Goal: Complete application form: Complete application form

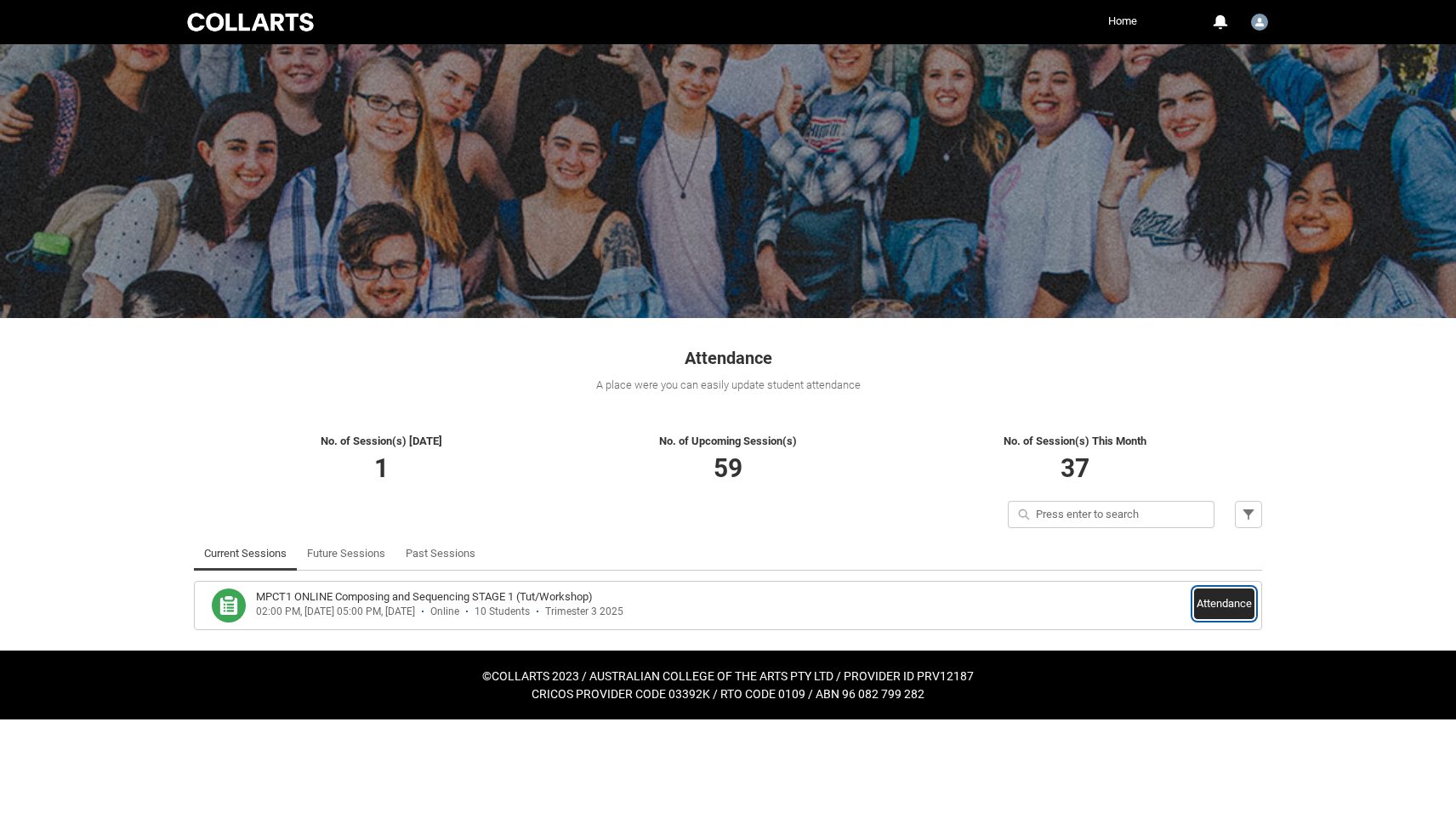
click at [1218, 598] on button "Attendance" at bounding box center [1224, 604] width 60 height 31
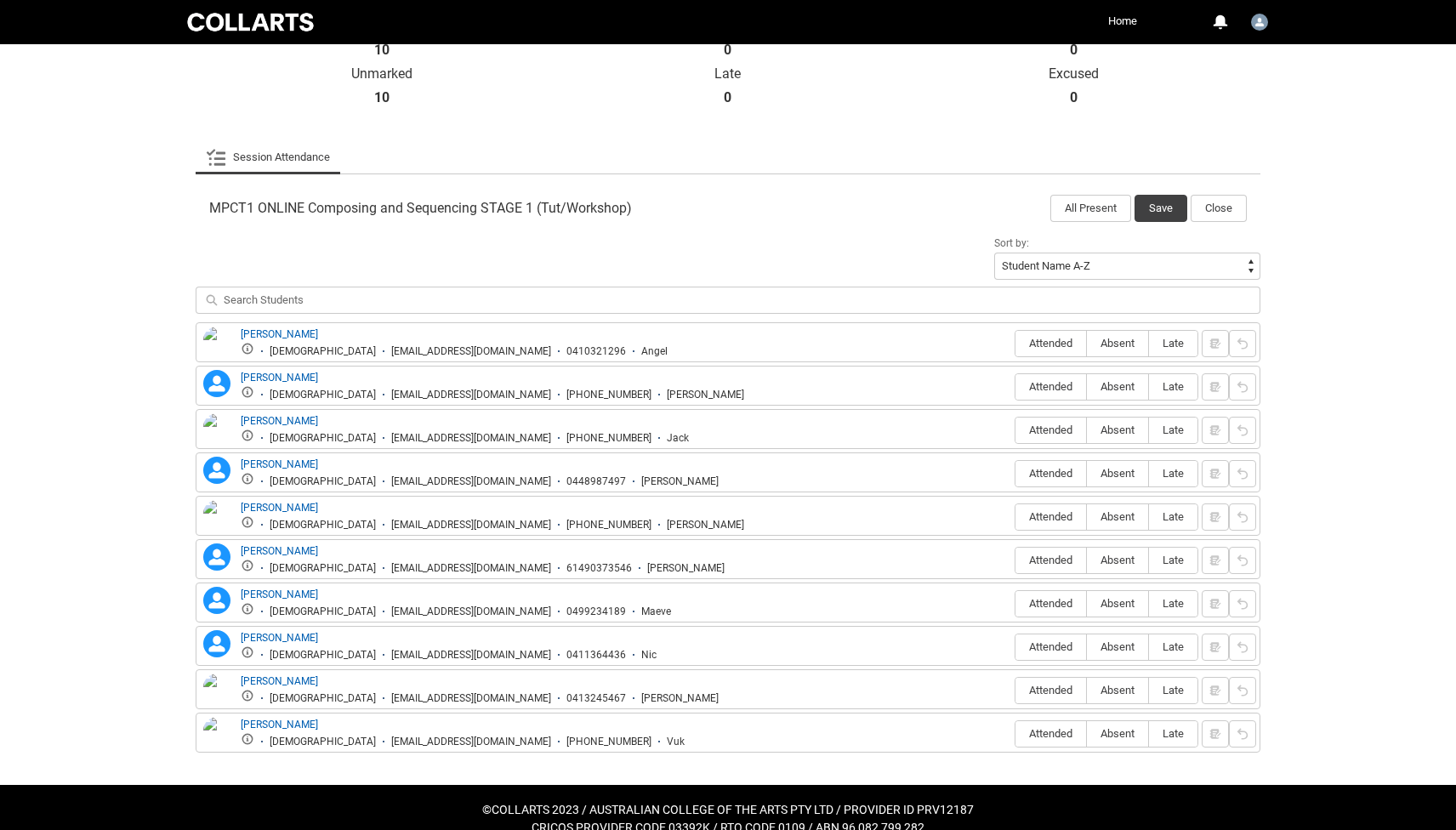
scroll to position [418, 0]
click at [1128, 344] on span "Absent" at bounding box center [1116, 342] width 61 height 13
click at [1086, 343] on input "Absent" at bounding box center [1086, 342] width 1 height 1
type lightning-radio-group "Absent"
radio input "true"
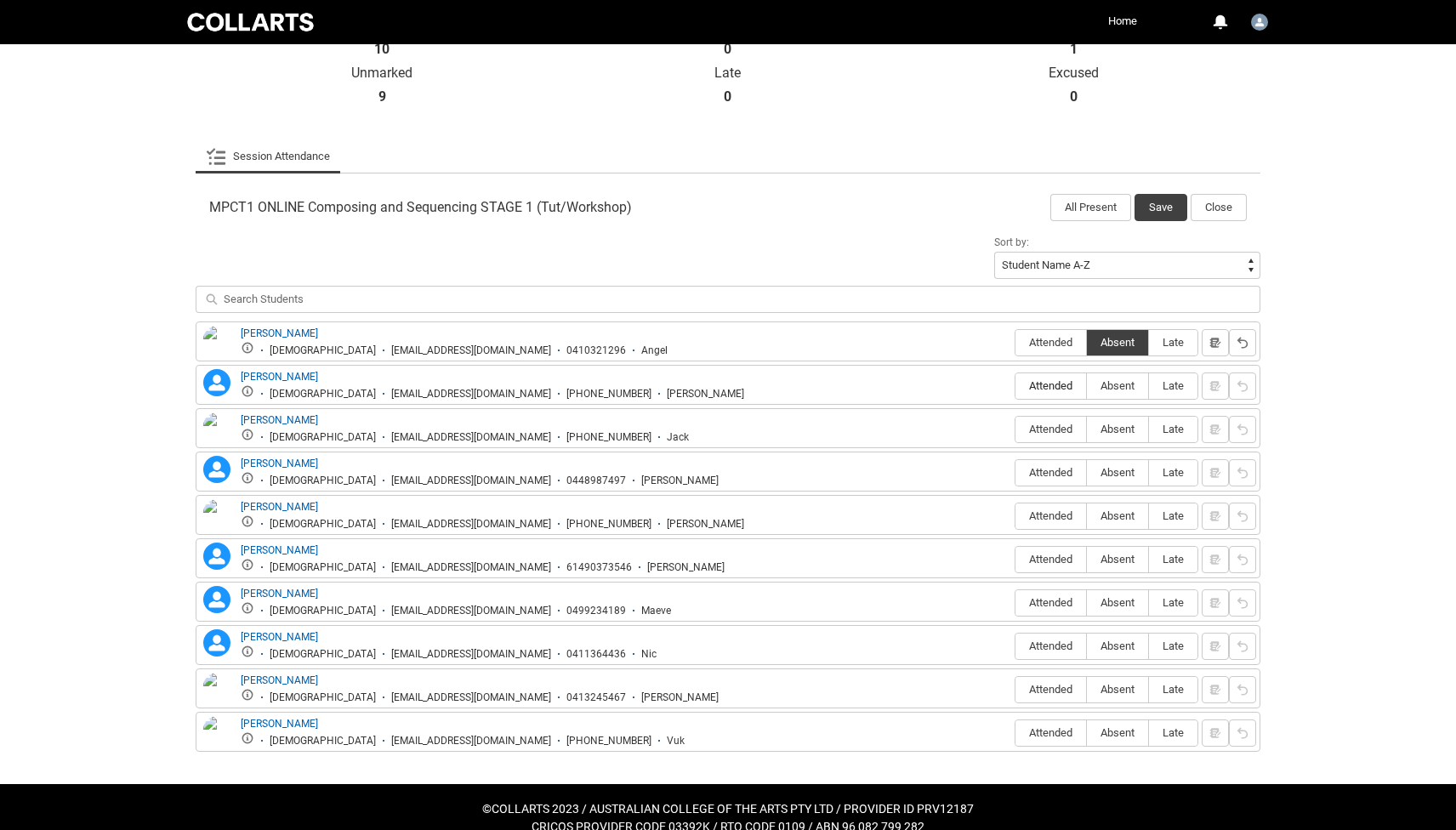
click at [1067, 383] on span "Attended" at bounding box center [1050, 385] width 70 height 13
click at [1015, 385] on input "Attended" at bounding box center [1014, 385] width 1 height 1
type lightning-radio-group "Attended"
radio input "true"
click at [1062, 514] on span "Attended" at bounding box center [1050, 515] width 70 height 13
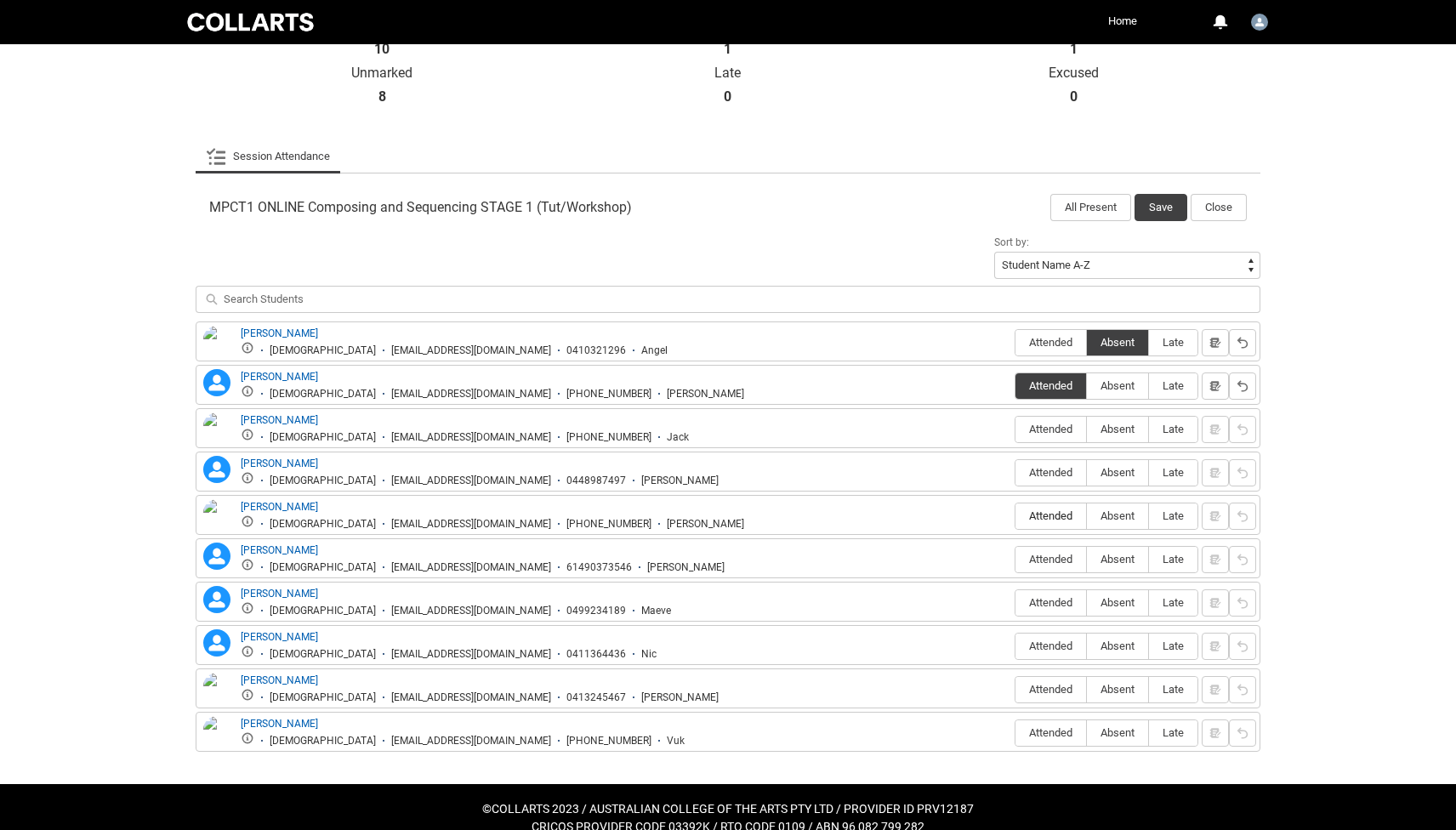
click at [1015, 515] on input "Attended" at bounding box center [1014, 515] width 1 height 1
type lightning-radio-group "Attended"
radio input "true"
click at [1129, 469] on span "Absent" at bounding box center [1116, 472] width 61 height 13
click at [1086, 472] on input "Absent" at bounding box center [1086, 472] width 1 height 1
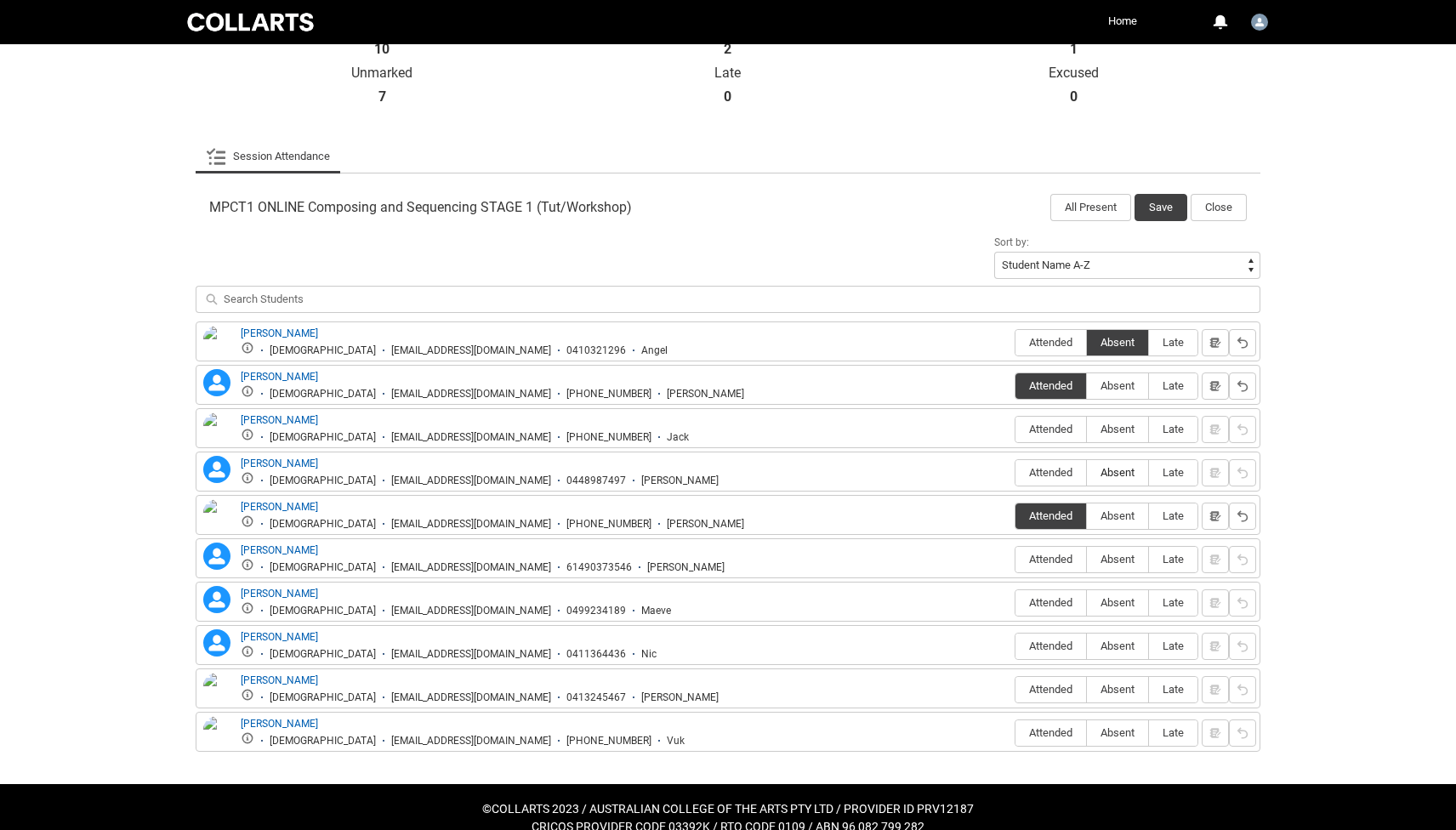
type lightning-radio-group "Absent"
radio input "true"
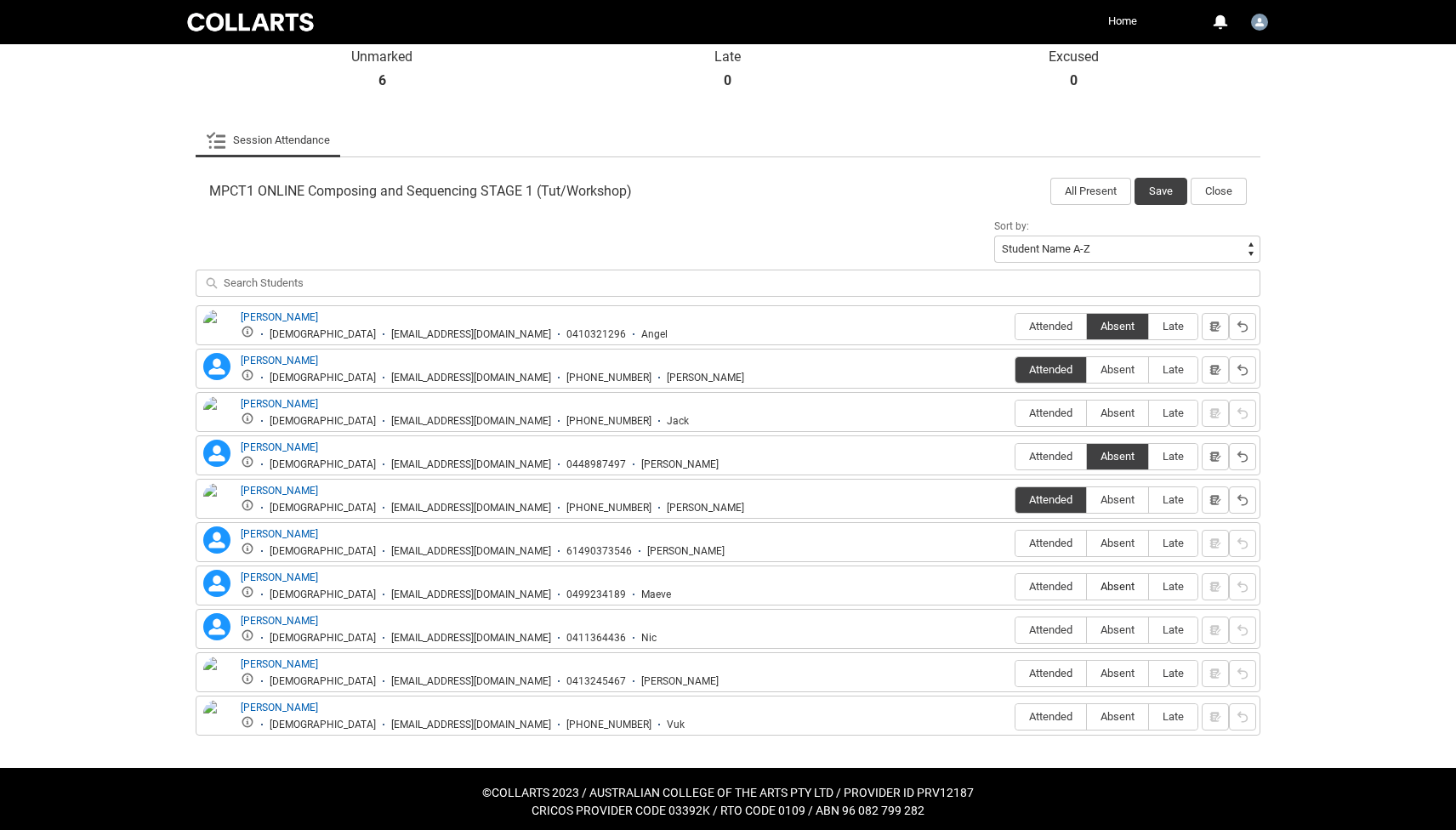
scroll to position [441, 0]
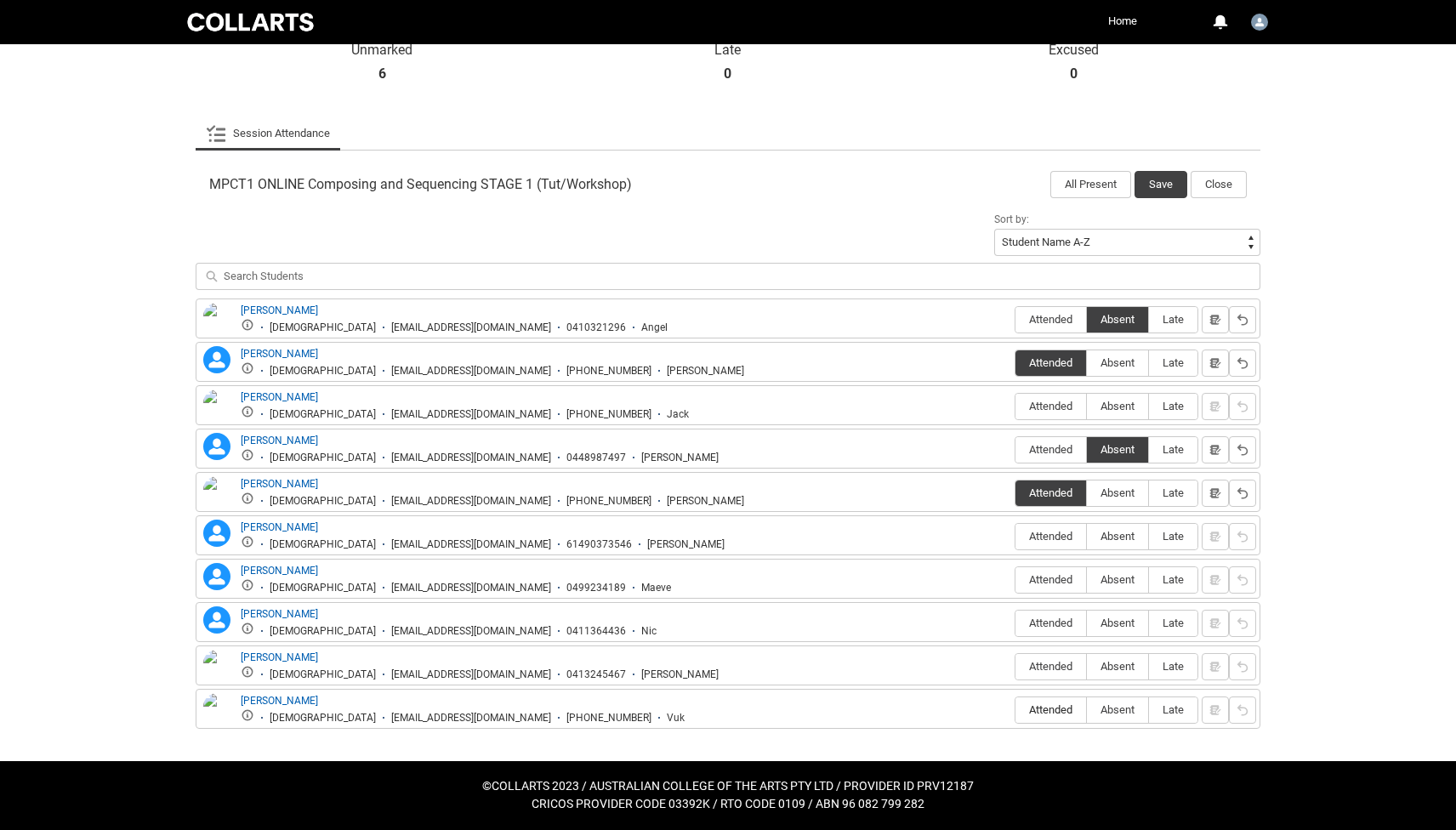
click at [1060, 706] on span "Attended" at bounding box center [1050, 709] width 70 height 13
click at [1015, 709] on input "Attended" at bounding box center [1014, 709] width 1 height 1
type lightning-radio-group "Attended"
radio input "true"
click at [1061, 539] on span "Attended" at bounding box center [1050, 536] width 70 height 13
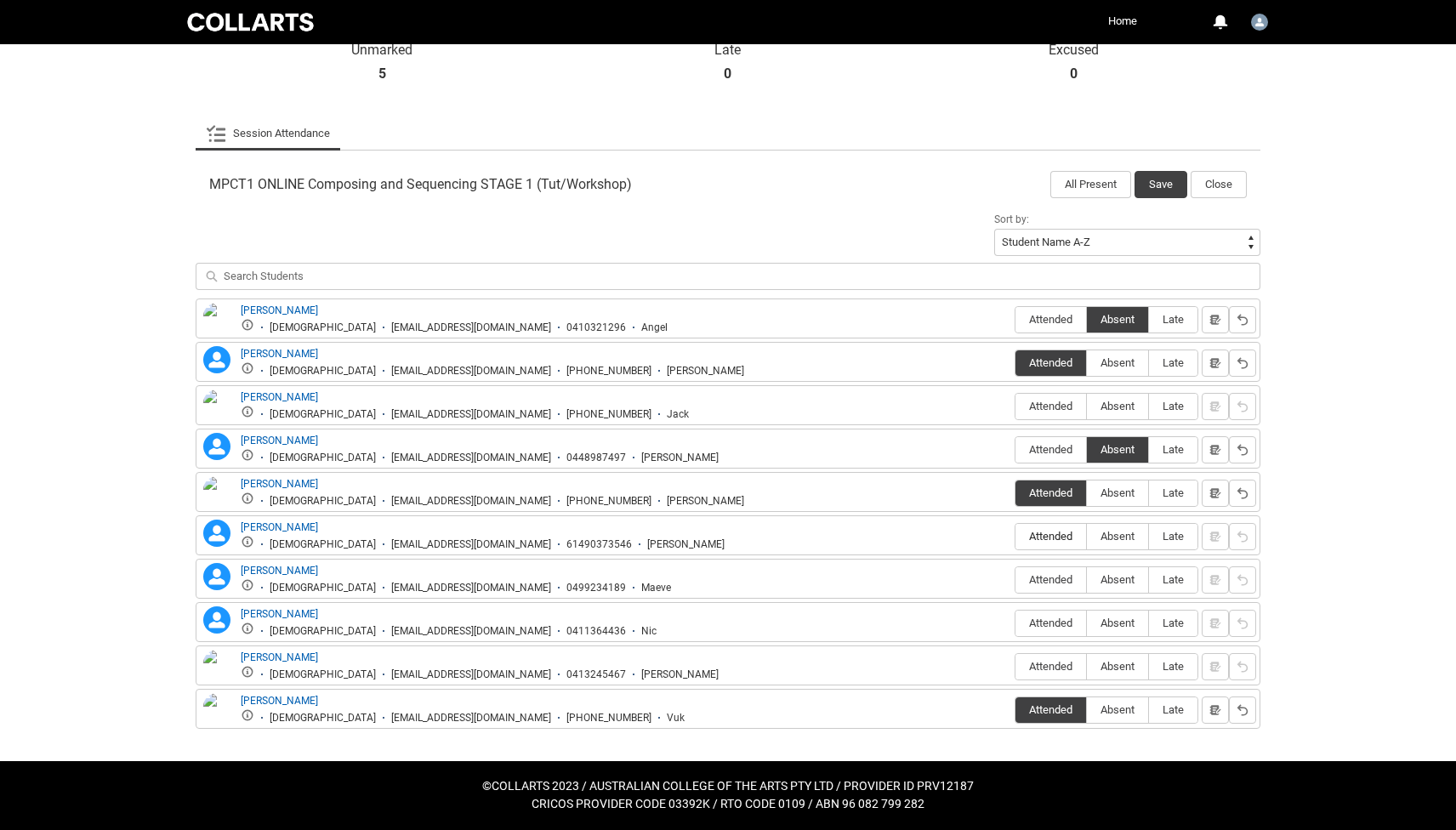
click at [1015, 537] on input "Attended" at bounding box center [1014, 536] width 1 height 1
type lightning-radio-group "Attended"
radio input "true"
click at [1113, 577] on span "Absent" at bounding box center [1116, 579] width 61 height 13
click at [1086, 579] on input "Absent" at bounding box center [1086, 579] width 1 height 1
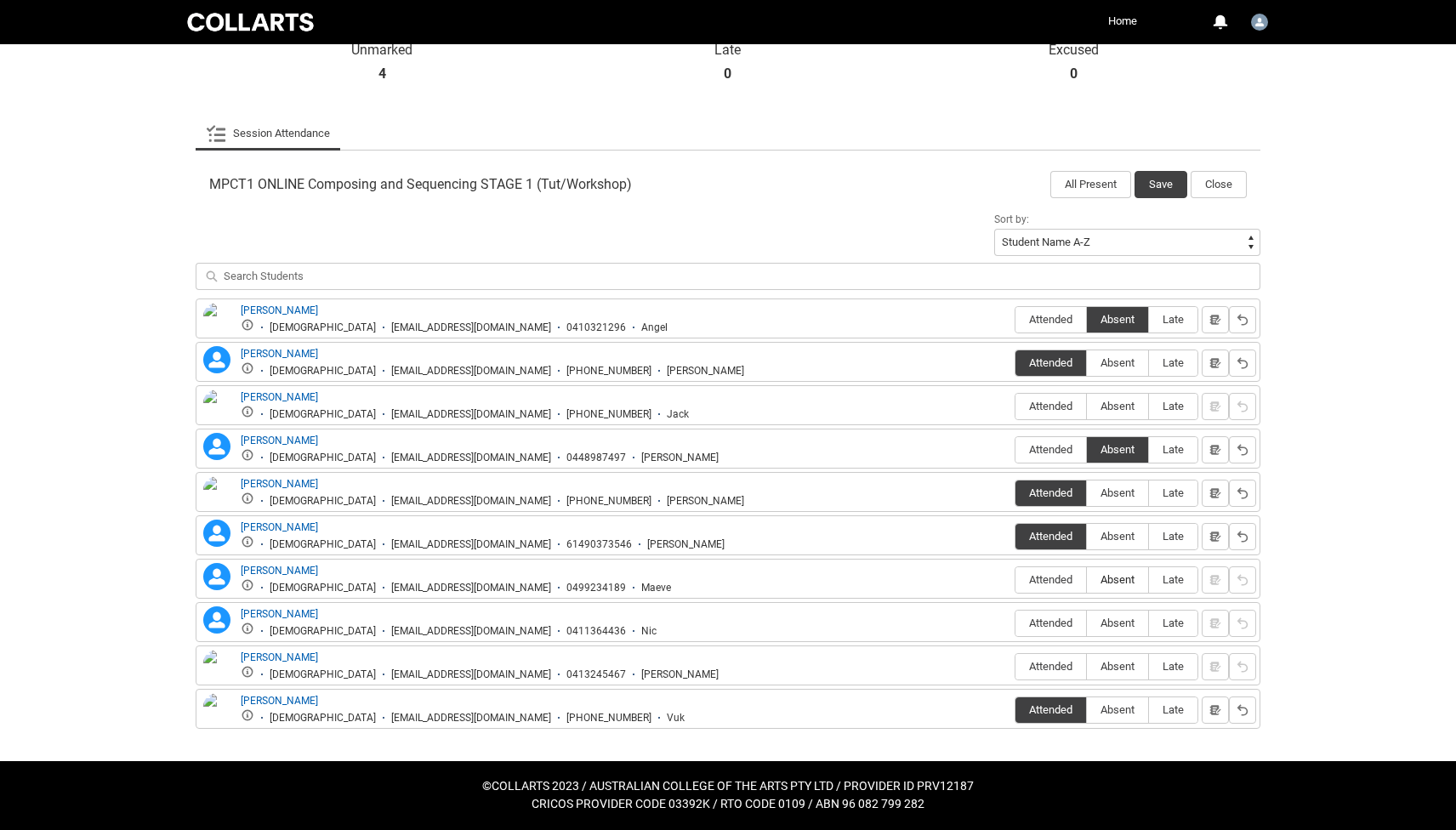
type lightning-radio-group "Absent"
radio input "true"
click at [1122, 619] on span "Absent" at bounding box center [1116, 622] width 61 height 13
click at [1086, 622] on input "Absent" at bounding box center [1086, 622] width 1 height 1
type lightning-radio-group "Absent"
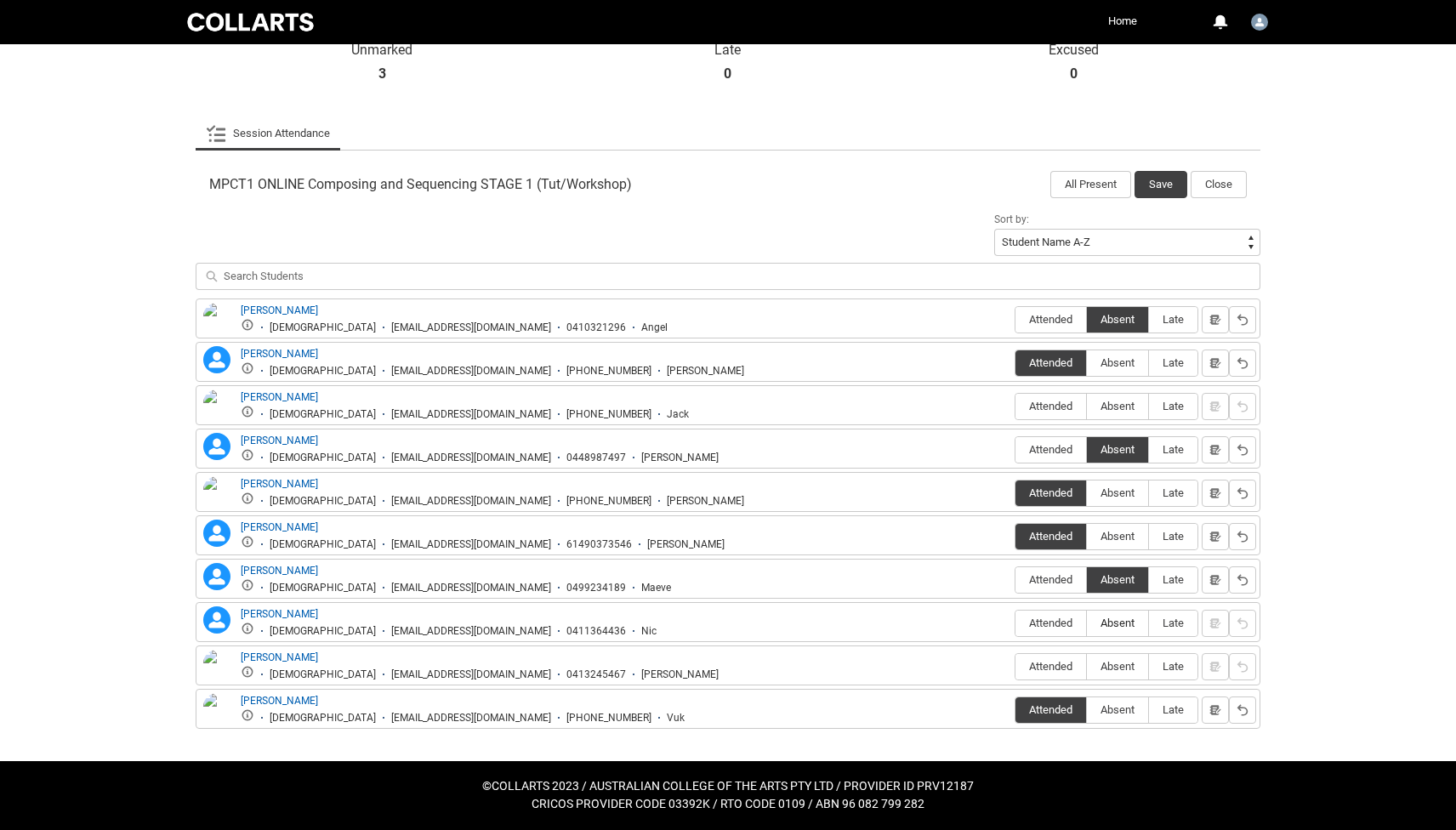
radio input "true"
click at [1124, 665] on span "Absent" at bounding box center [1116, 666] width 61 height 13
click at [1086, 666] on input "Absent" at bounding box center [1086, 666] width 1 height 1
type lightning-radio-group "Absent"
radio input "true"
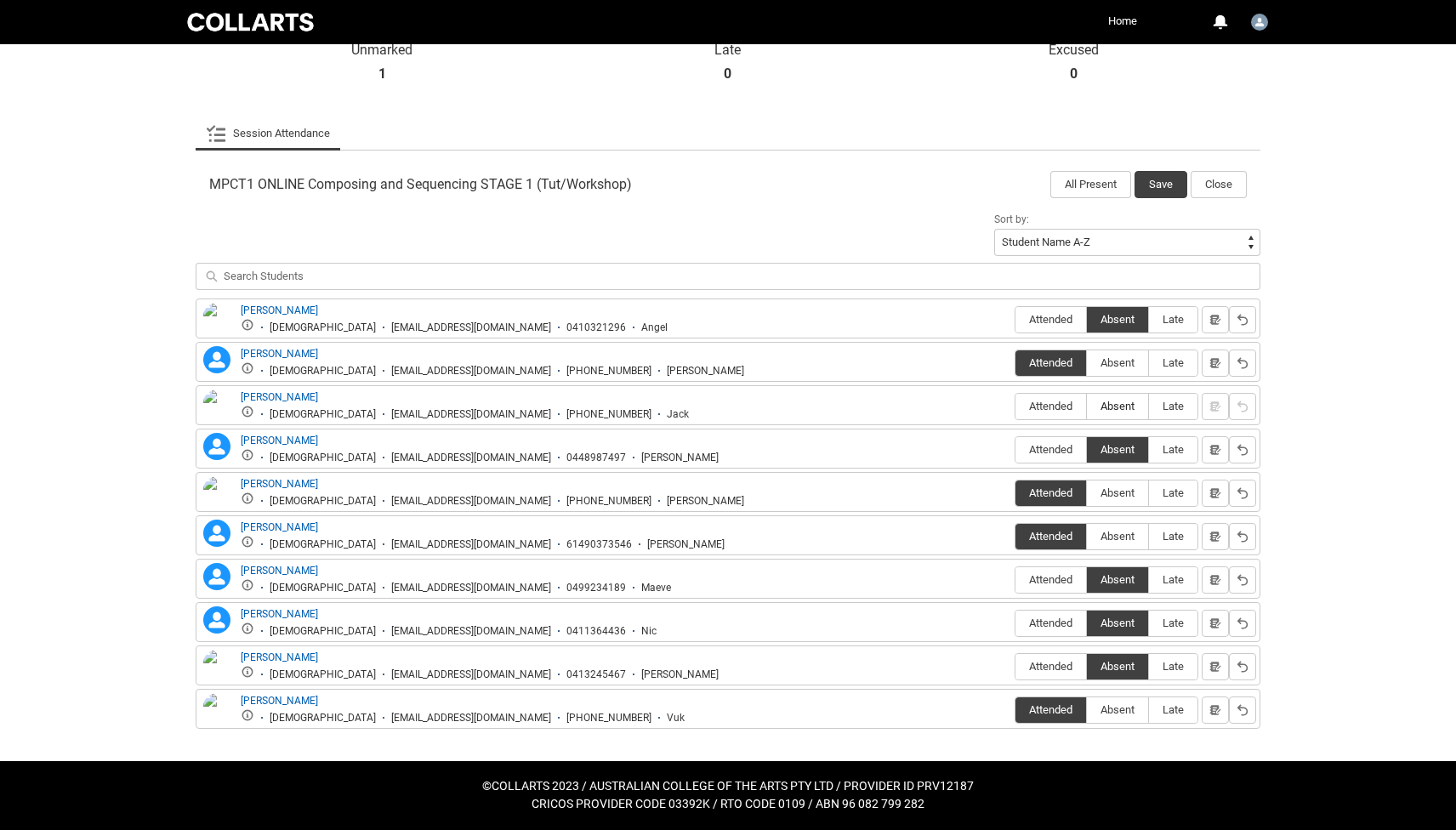
click at [1122, 406] on span "Absent" at bounding box center [1116, 406] width 61 height 13
click at [1086, 406] on input "Absent" at bounding box center [1086, 406] width 1 height 1
type lightning-radio-group "Absent"
radio input "true"
click at [1167, 182] on button "Save" at bounding box center [1160, 184] width 52 height 27
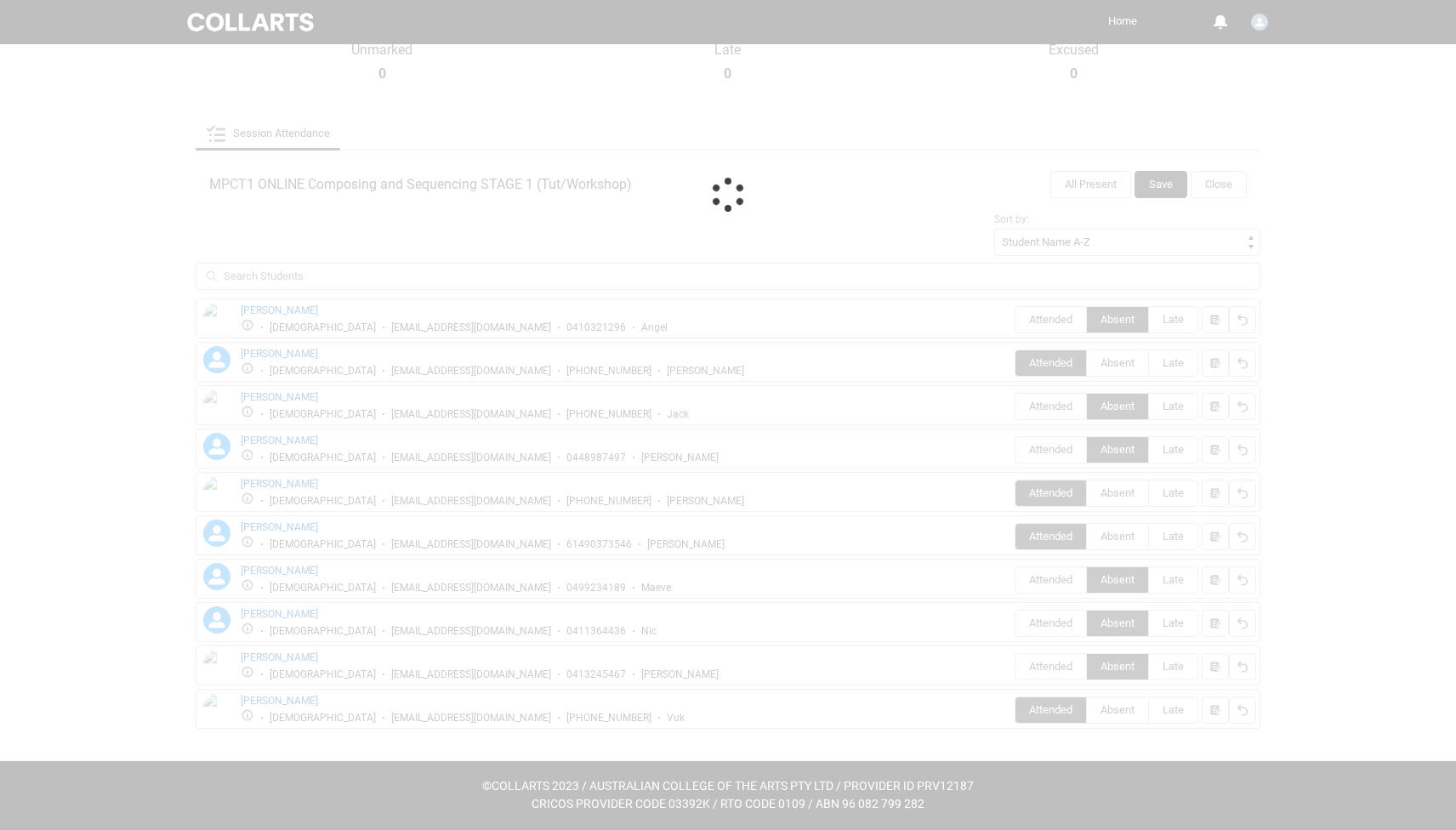
scroll to position [0, 0]
